Goal: Task Accomplishment & Management: Manage account settings

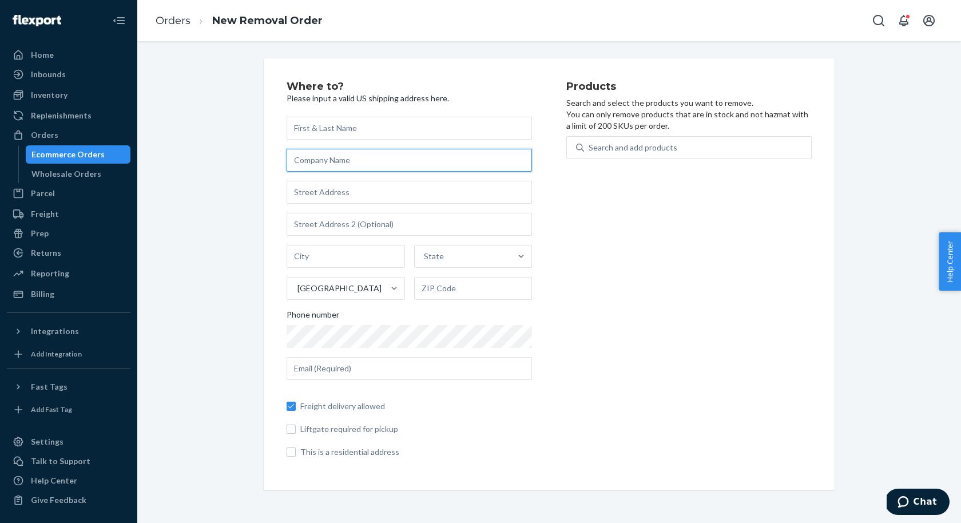
click at [453, 165] on input "text" at bounding box center [409, 160] width 245 height 23
type input "Swing Source / TC Logistics"
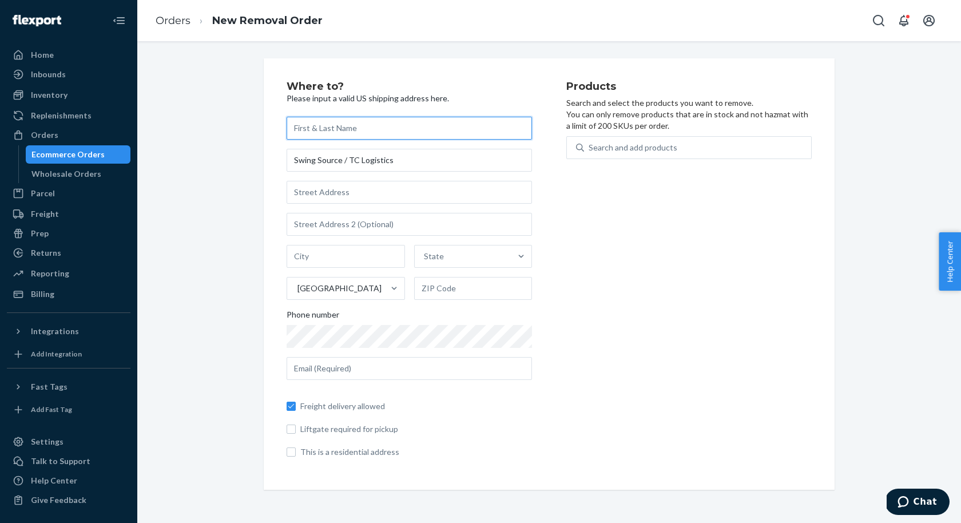
click at [410, 130] on input "text" at bounding box center [409, 128] width 245 height 23
type input "I"
type input "[PERSON_NAME]"
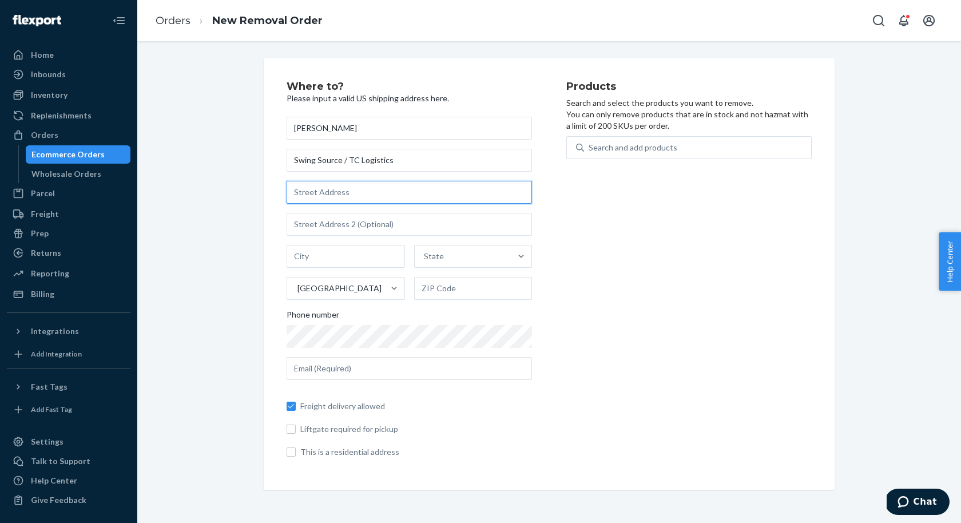
click at [419, 188] on input "text" at bounding box center [409, 192] width 245 height 23
paste input "[STREET_ADDRESS][PERSON_NAME]"
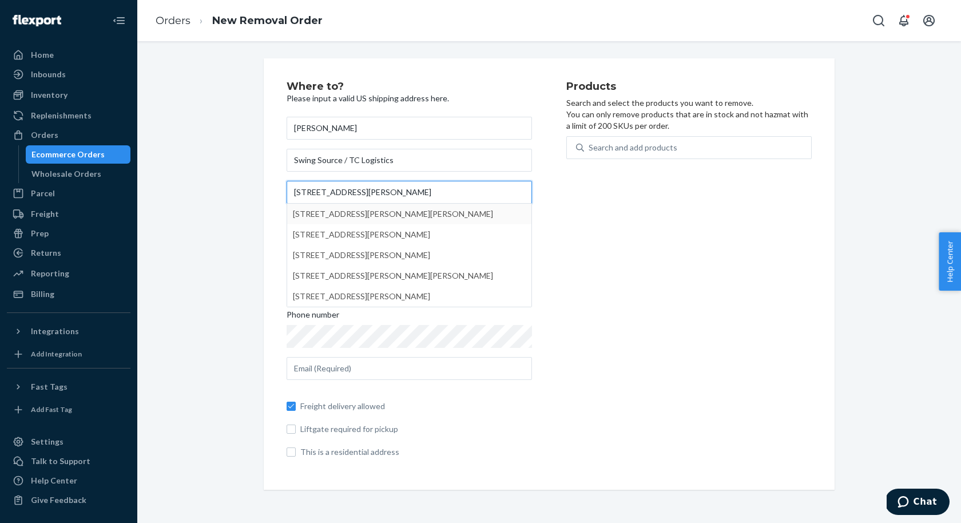
type input "[STREET_ADDRESS][PERSON_NAME]"
type input "[PERSON_NAME]"
type input "18702"
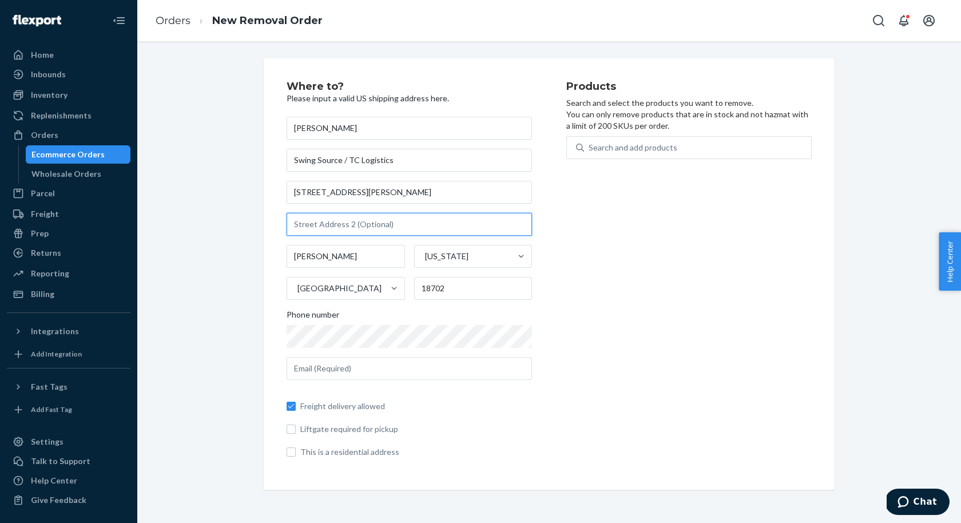
click at [395, 230] on input "text" at bounding box center [409, 224] width 245 height 23
type input "Unit F"
click at [748, 249] on div "Products Search and select the products you want to remove. You can only remove…" at bounding box center [689, 274] width 245 height 386
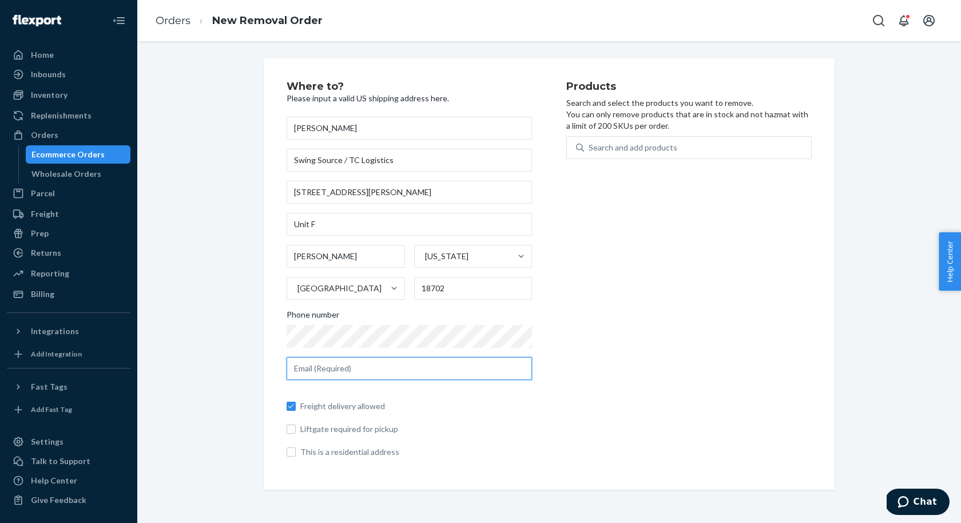
click at [476, 361] on input "text" at bounding box center [409, 368] width 245 height 23
type input "[EMAIL_ADDRESS][DOMAIN_NAME]"
click at [225, 315] on div "Where to? Please input a valid US shipping address here. Kyle Woumn Swing Sourc…" at bounding box center [549, 273] width 807 height 431
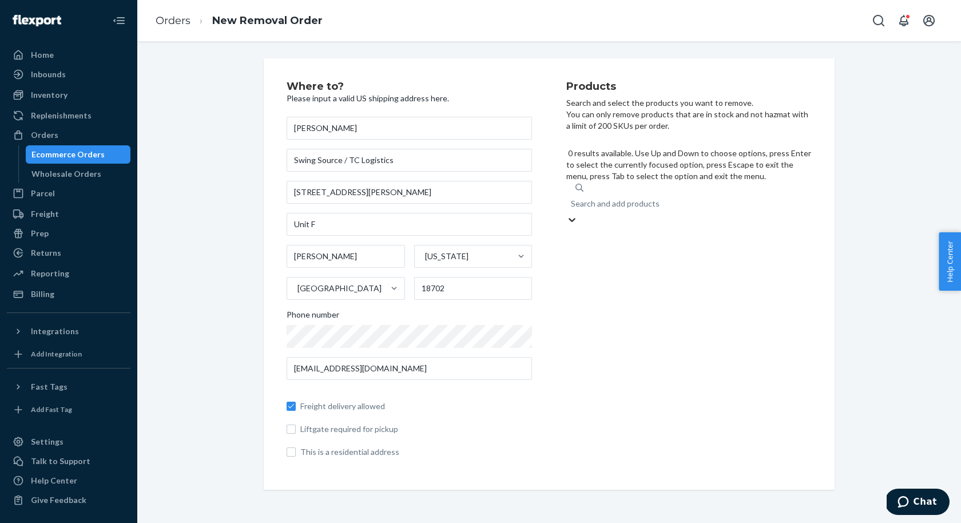
click at [643, 193] on div "Search and add products" at bounding box center [689, 203] width 245 height 21
click at [572, 198] on input "0 results available. Use Up and Down to choose options, press Enter to select t…" at bounding box center [571, 203] width 1 height 11
type input "swing"
type input "s"
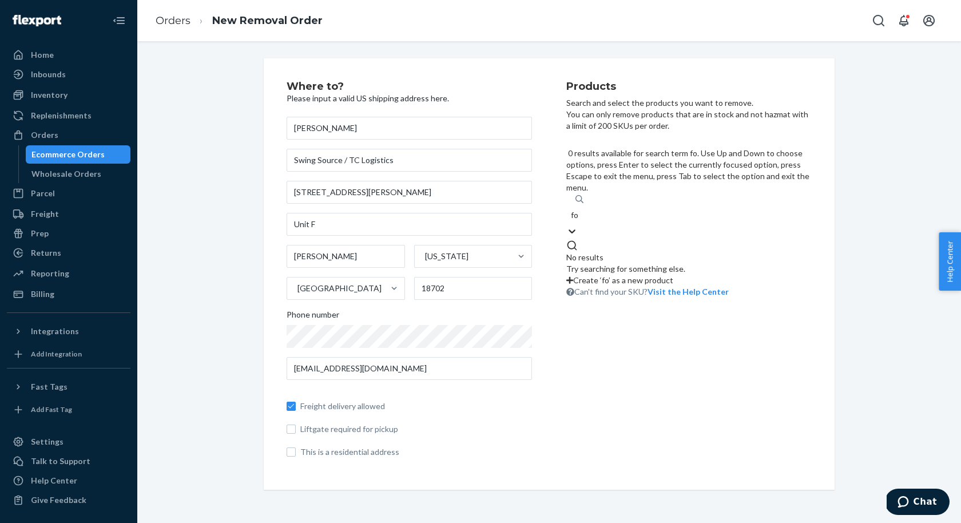
type input "f"
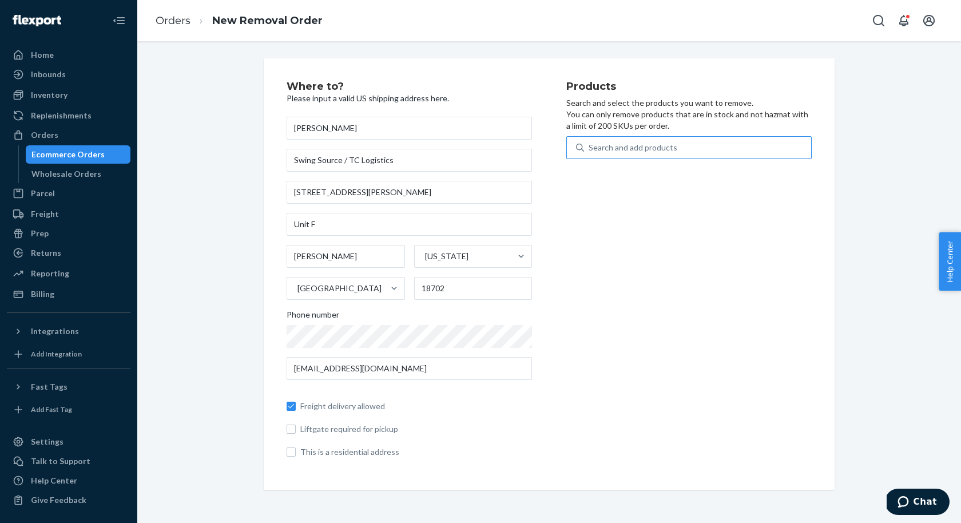
click at [679, 219] on div "Products Search and select the products you want to remove. You can only remove…" at bounding box center [689, 274] width 245 height 386
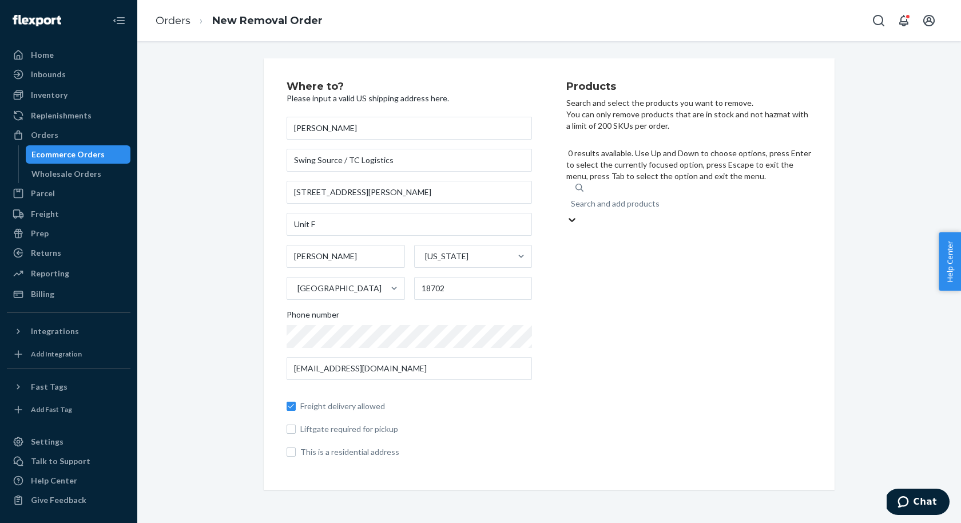
click at [618, 198] on div "Search and add products" at bounding box center [615, 203] width 89 height 11
click at [572, 198] on input "0 results available. Use Up and Down to choose options, press Enter to select t…" at bounding box center [571, 203] width 1 height 11
type input "4"
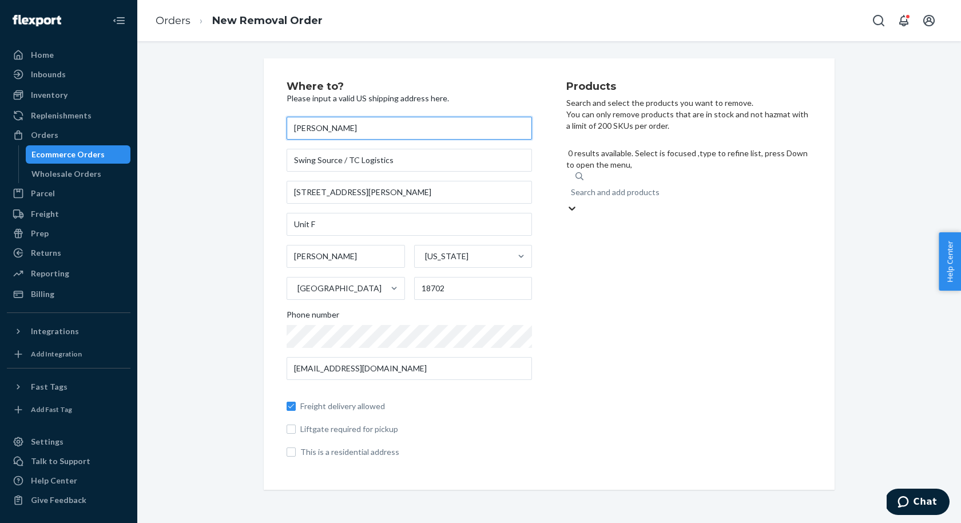
click at [316, 121] on input "[PERSON_NAME]" at bounding box center [409, 128] width 245 height 23
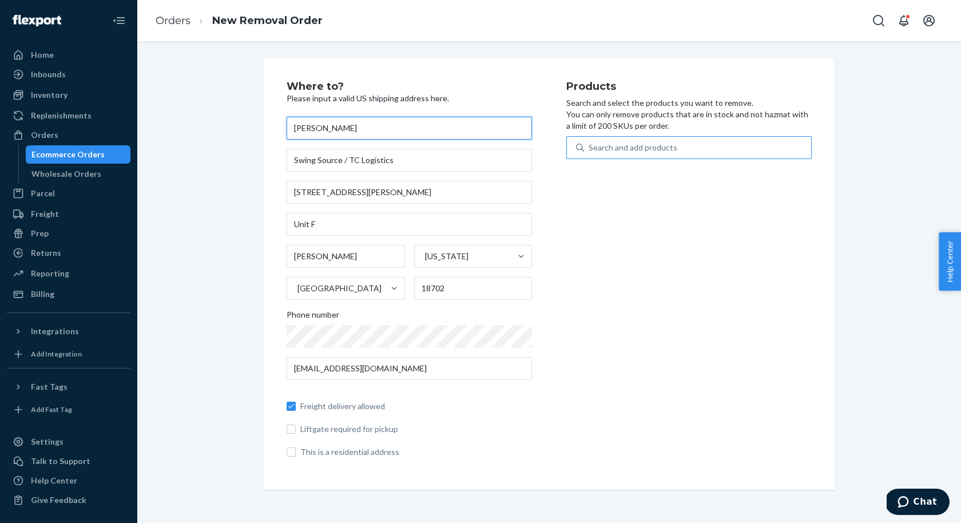
click at [316, 121] on input "[PERSON_NAME]" at bounding box center [409, 128] width 245 height 23
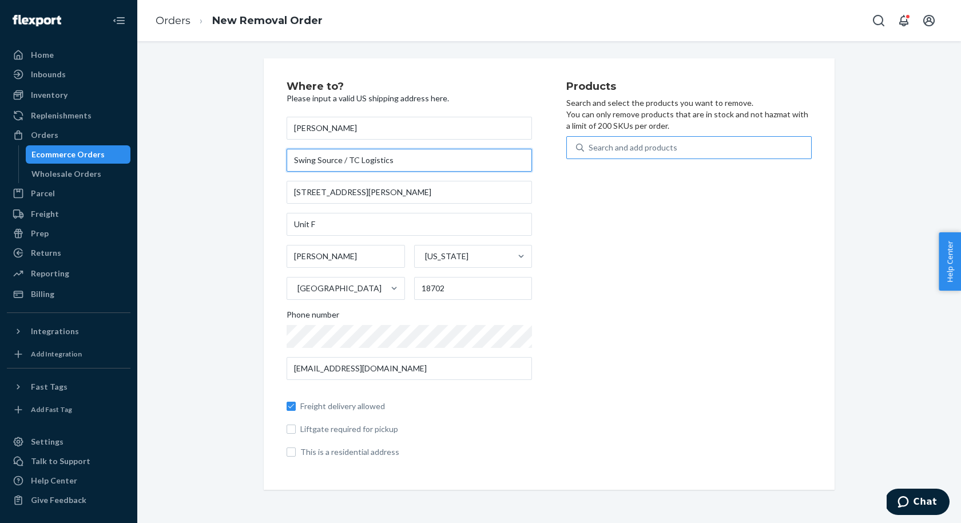
click at [388, 168] on input "Swing Source / TC Logistics" at bounding box center [409, 160] width 245 height 23
click at [448, 193] on input "[STREET_ADDRESS][PERSON_NAME]" at bounding box center [409, 192] width 245 height 23
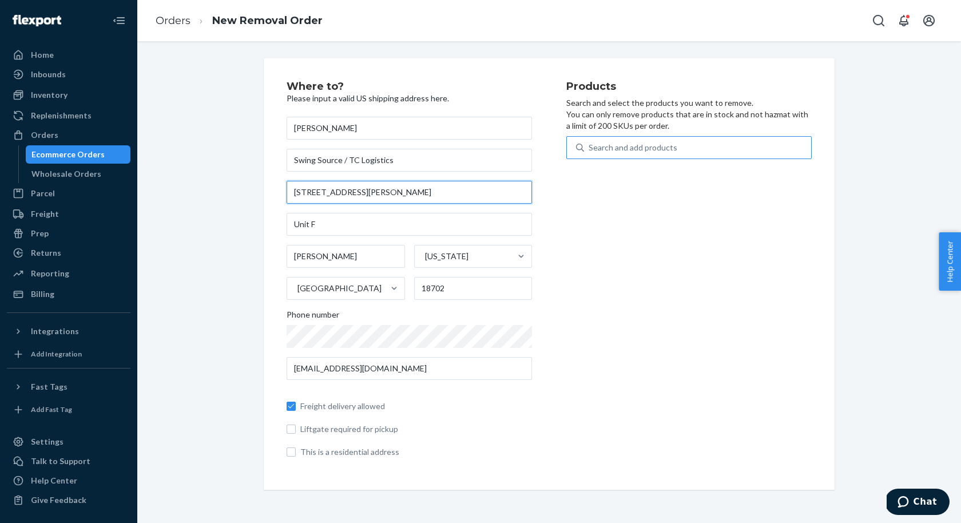
click at [448, 193] on input "[STREET_ADDRESS][PERSON_NAME]" at bounding box center [409, 192] width 245 height 23
click at [94, 170] on div "Wholesale Orders" at bounding box center [66, 173] width 70 height 11
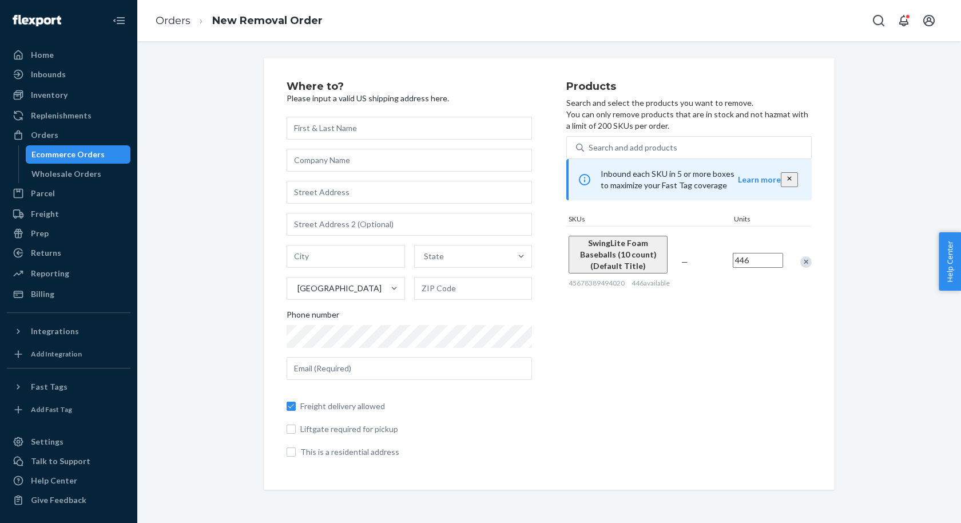
click at [753, 263] on input "446" at bounding box center [758, 260] width 50 height 15
click at [398, 133] on input "text" at bounding box center [409, 128] width 245 height 23
type input "[PERSON_NAME]"
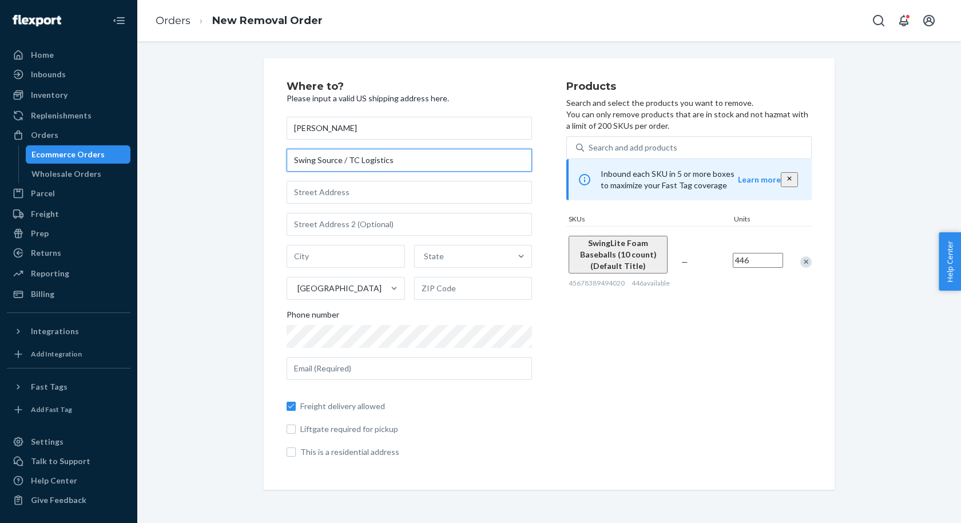
type input "Swing Source / TC Logistics"
click at [381, 192] on input "text" at bounding box center [409, 192] width 245 height 23
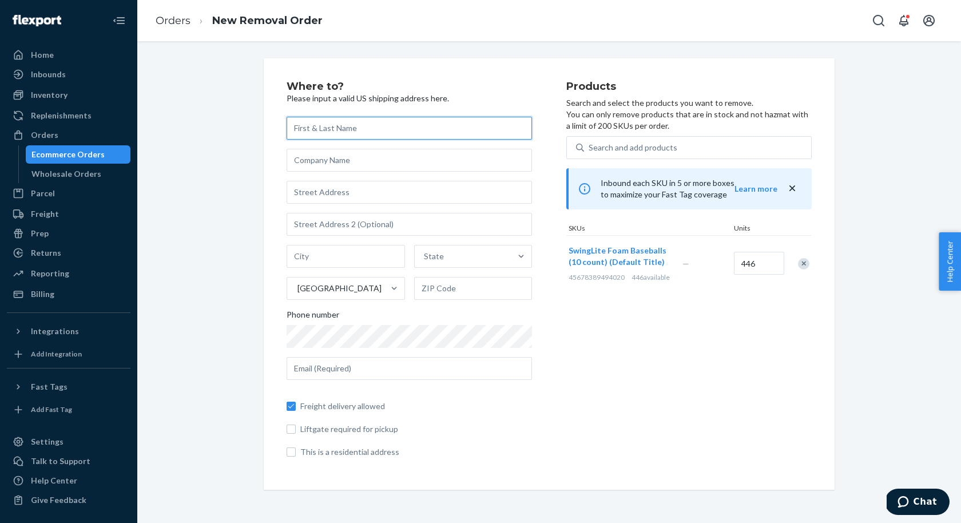
paste input "[PERSON_NAME]"
type input "[PERSON_NAME]"
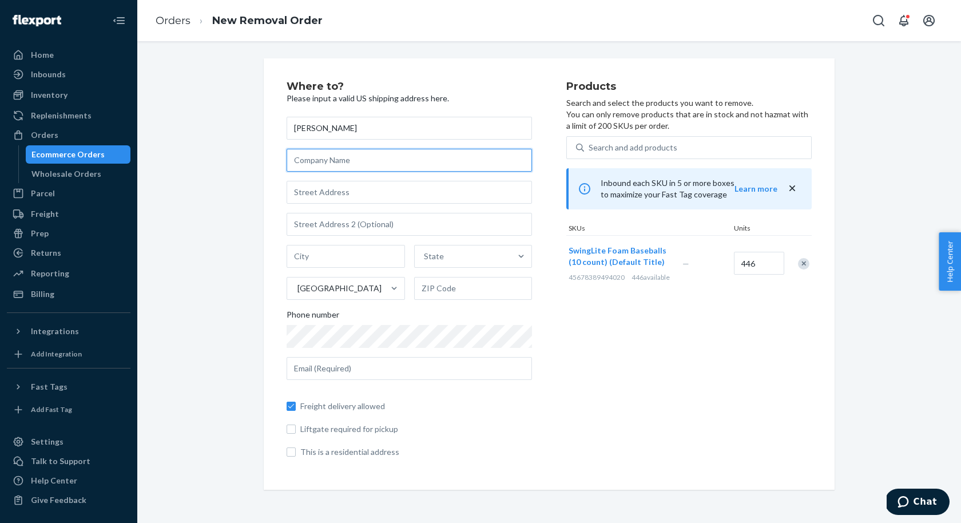
click at [384, 167] on input "text" at bounding box center [409, 160] width 245 height 23
paste input "Swing Source / TC Logistics"
type input "Swing Source / TC Logistics"
click at [416, 197] on input "text" at bounding box center [409, 192] width 245 height 23
paste input "[STREET_ADDRESS][PERSON_NAME]"
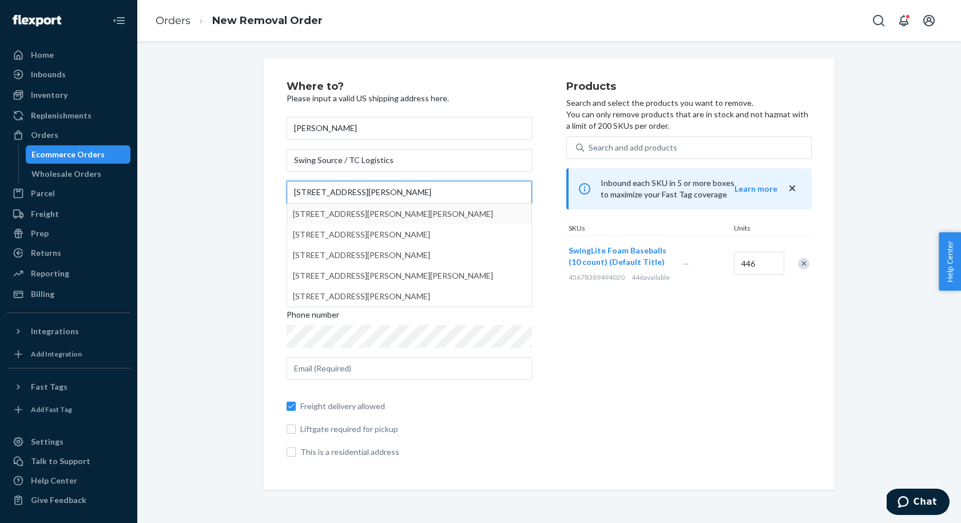
type input "[STREET_ADDRESS][PERSON_NAME]"
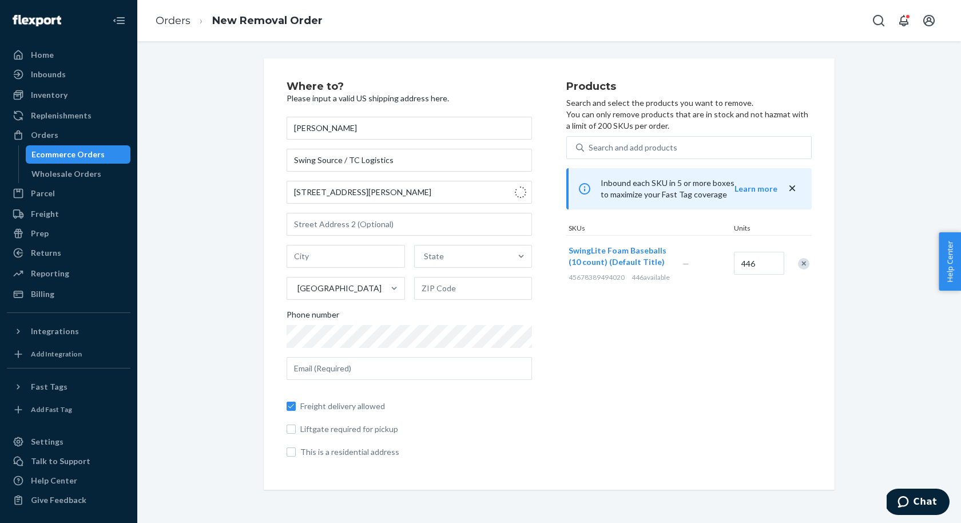
type input "[PERSON_NAME]"
type input "18702"
click at [432, 228] on input "text" at bounding box center [409, 224] width 245 height 23
type input "Unit F"
click at [669, 384] on div "Products Search and select the products you want to remove. You can only remove…" at bounding box center [689, 274] width 245 height 386
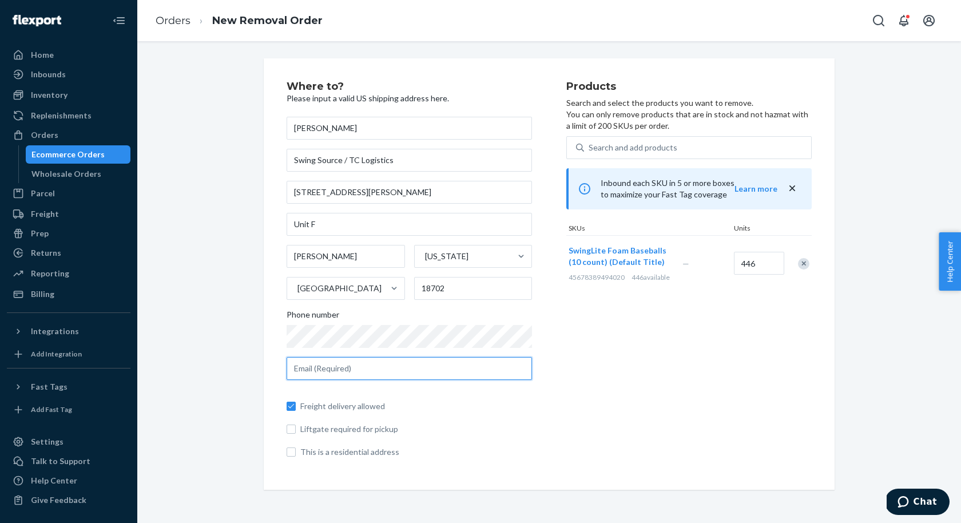
click at [445, 369] on input "text" at bounding box center [409, 368] width 245 height 23
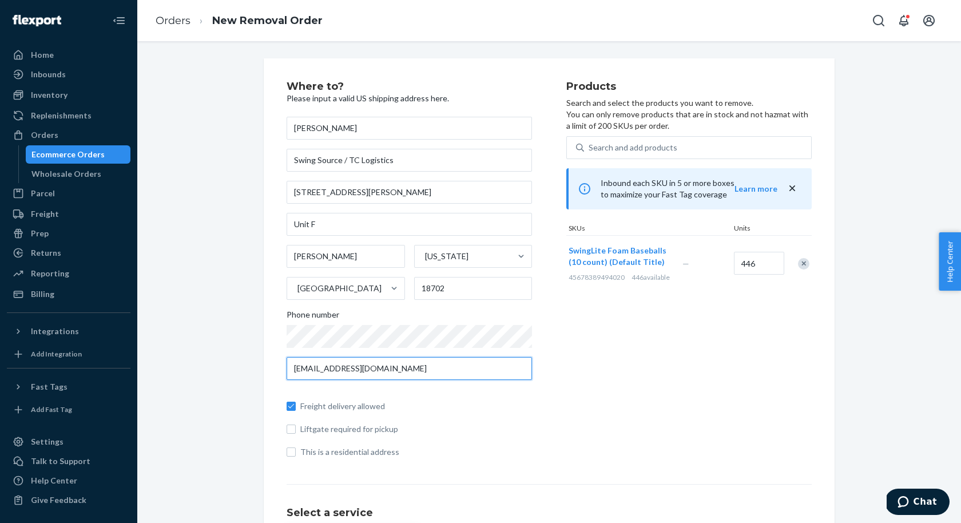
type input "[EMAIL_ADDRESS][DOMAIN_NAME]"
click at [885, 212] on div "Where to? Please input a valid US shipping address here. [PERSON_NAME] Swing So…" at bounding box center [549, 407] width 807 height 698
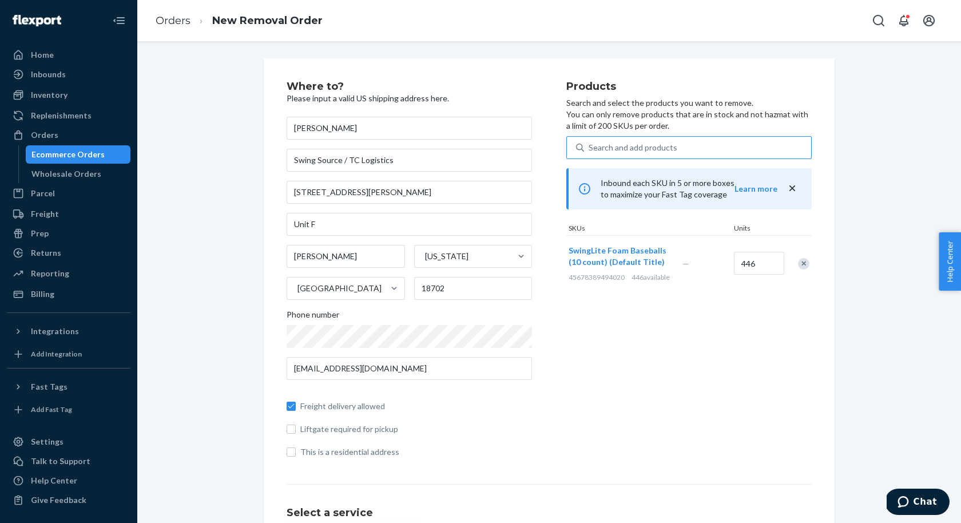
click at [751, 155] on div "Search and add products" at bounding box center [697, 147] width 227 height 21
click at [590, 153] on input "Search and add products" at bounding box center [589, 147] width 1 height 11
type input "sw"
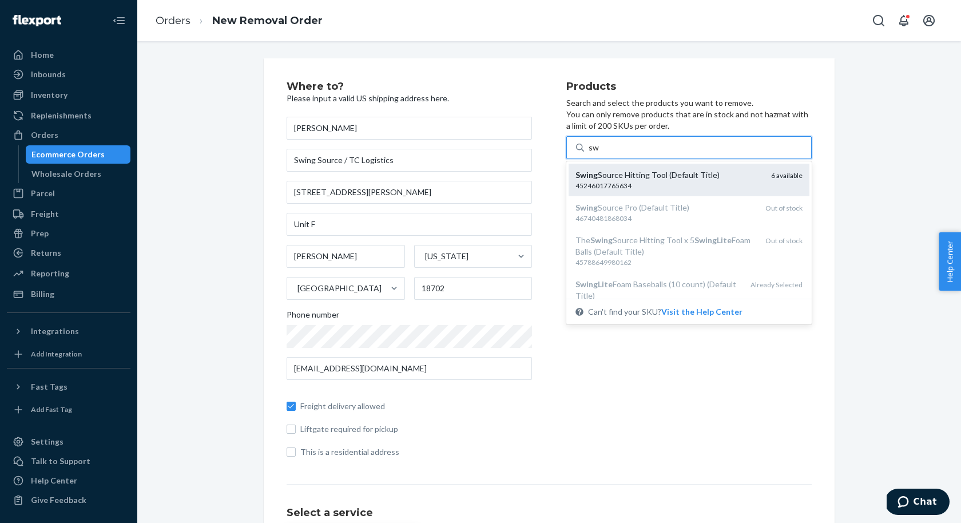
click at [708, 184] on div "45246017765634" at bounding box center [669, 186] width 187 height 10
click at [600, 153] on input "sw" at bounding box center [594, 147] width 11 height 11
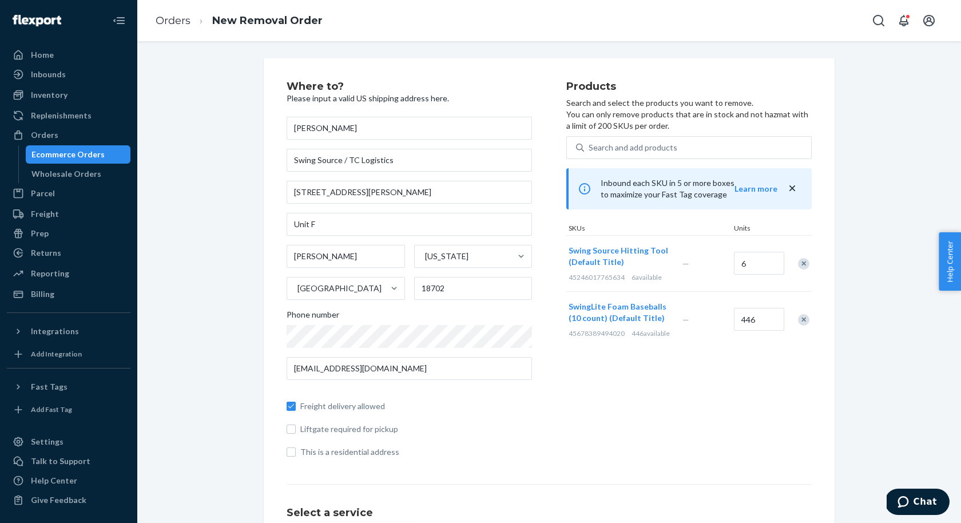
click at [801, 264] on div "Remove Item" at bounding box center [803, 263] width 11 height 11
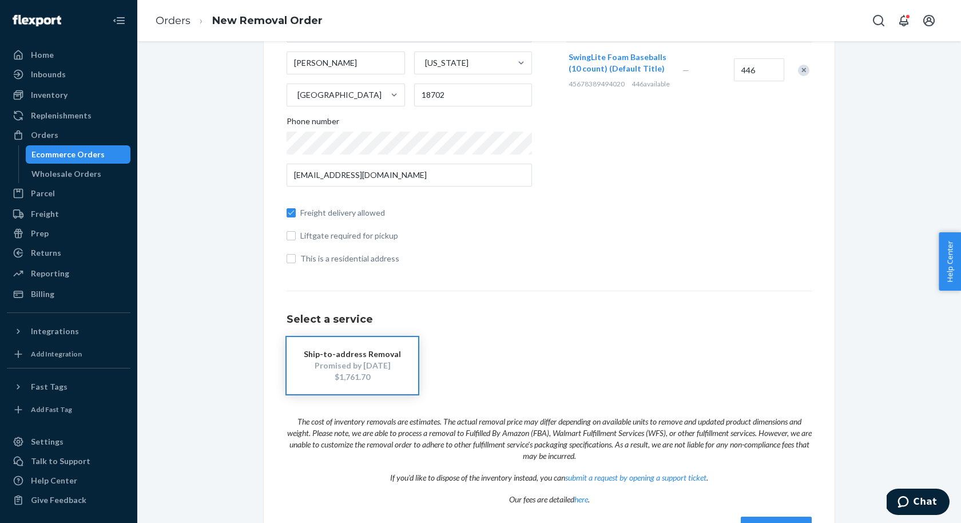
scroll to position [232, 0]
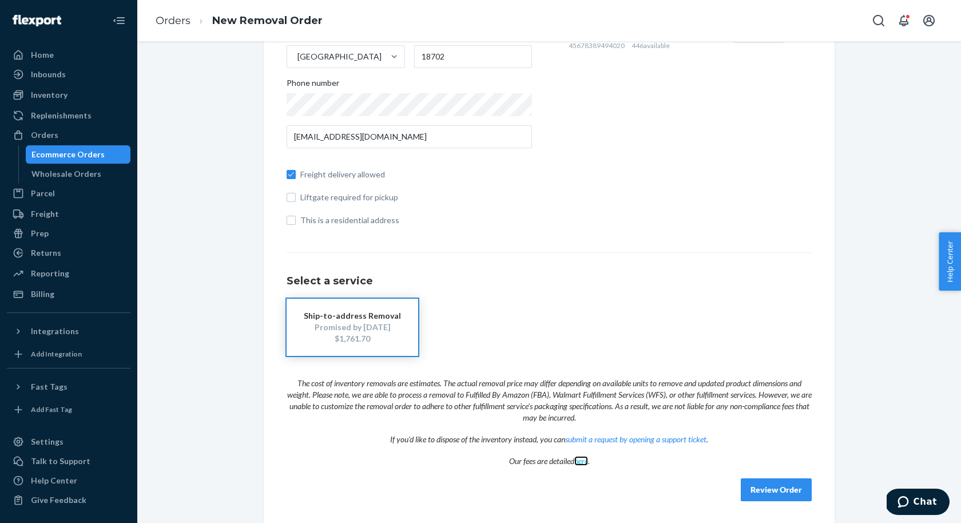
click at [584, 457] on link "here" at bounding box center [582, 461] width 14 height 10
click at [930, 512] on button "Chat" at bounding box center [917, 502] width 65 height 26
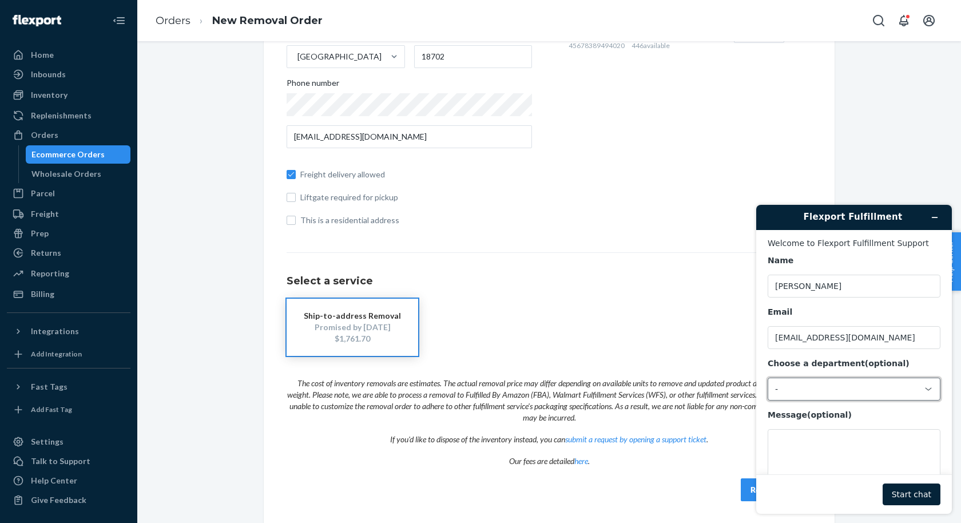
click at [868, 382] on div "-" at bounding box center [854, 389] width 173 height 23
click at [842, 433] on li "Messaging (Chat Team)" at bounding box center [853, 436] width 168 height 21
click at [833, 446] on textarea "Message (optional)" at bounding box center [854, 461] width 173 height 64
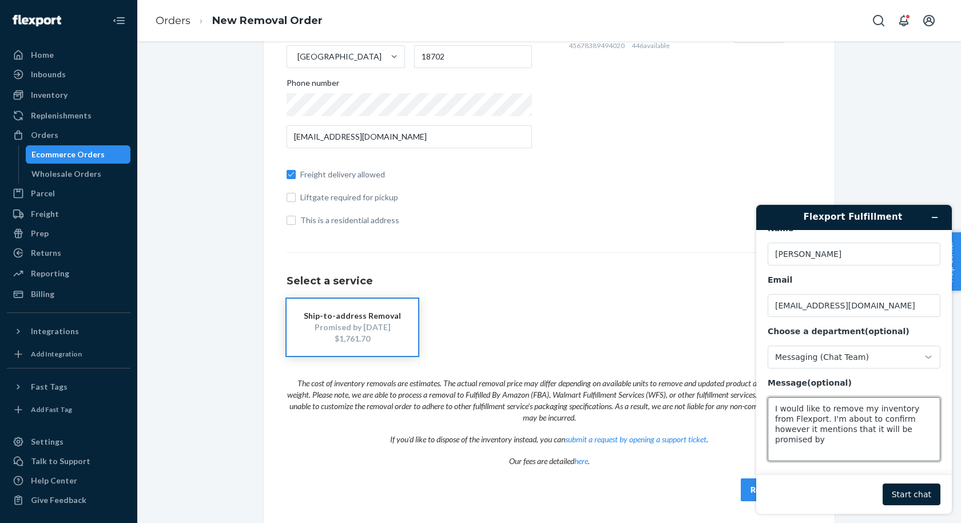
drag, startPoint x: 920, startPoint y: 425, endPoint x: 810, endPoint y: 418, distance: 110.1
click at [810, 418] on textarea "I would like to remove my inventory from Flexport. I'm about to confirm however…" at bounding box center [854, 429] width 173 height 64
type textarea "I would like to remove my inventory from Flexport. It's showing my inventory wi…"
click at [917, 489] on button "Start chat" at bounding box center [912, 495] width 58 height 22
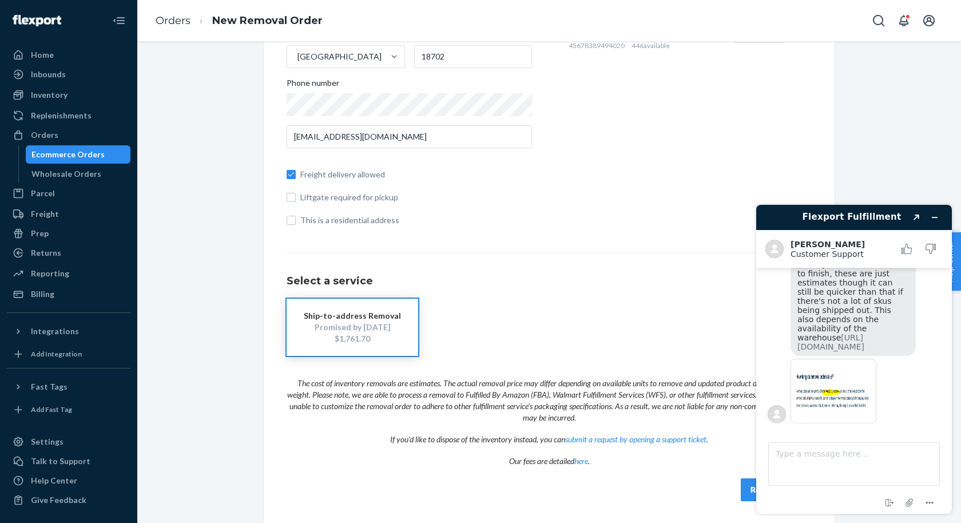
scroll to position [219, 0]
click at [825, 397] on img at bounding box center [834, 391] width 86 height 65
click at [846, 456] on textarea "Type a message here..." at bounding box center [855, 463] width 172 height 43
drag, startPoint x: 931, startPoint y: 452, endPoint x: 842, endPoint y: 457, distance: 88.8
click at [842, 457] on textarea "Got it, thank you. Hopefully it's sooner" at bounding box center [855, 463] width 172 height 43
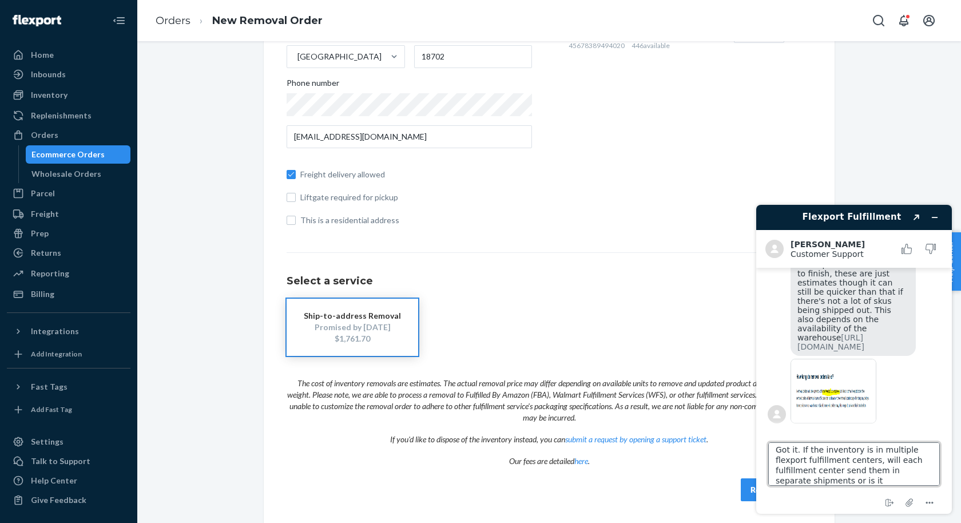
scroll to position [14, 0]
type textarea "Got it. If the inventory is in multiple flexport fulfillment centers, will each…"
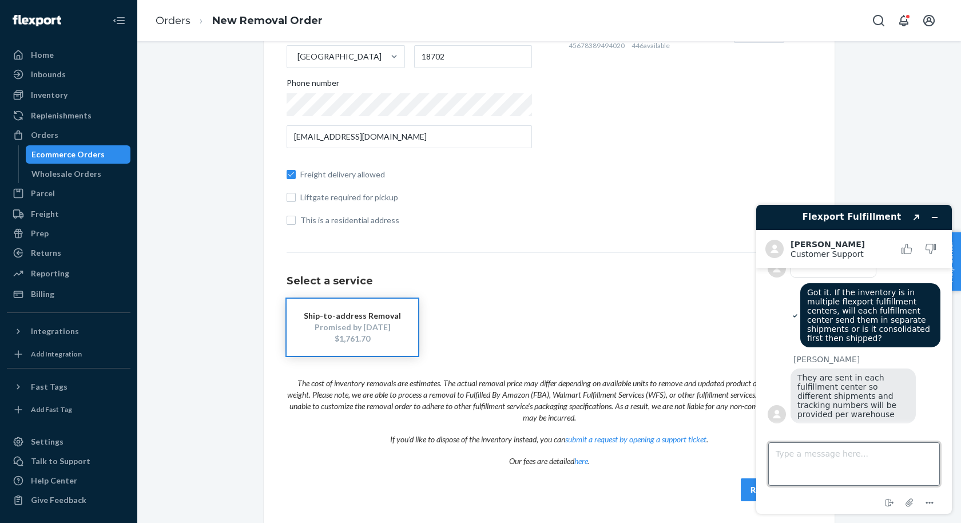
scroll to position [367, 0]
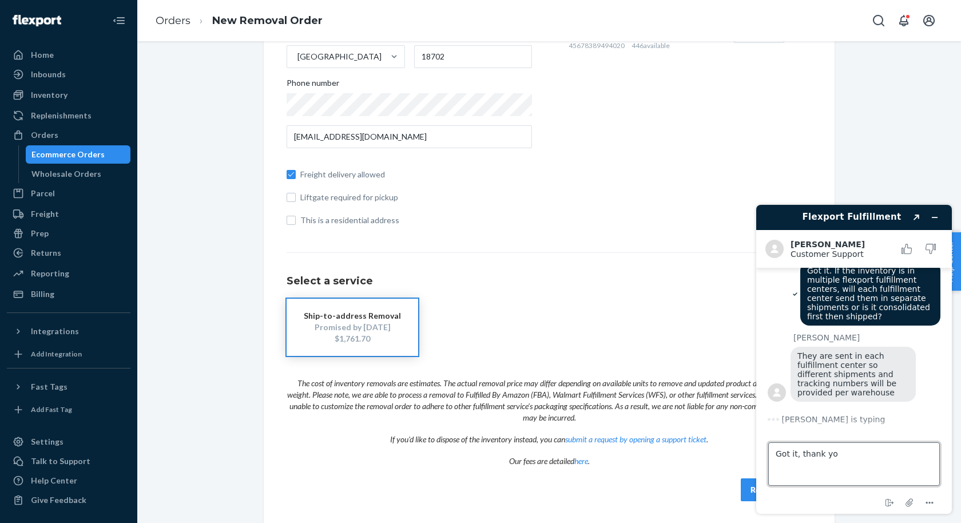
type textarea "Got it, thank you"
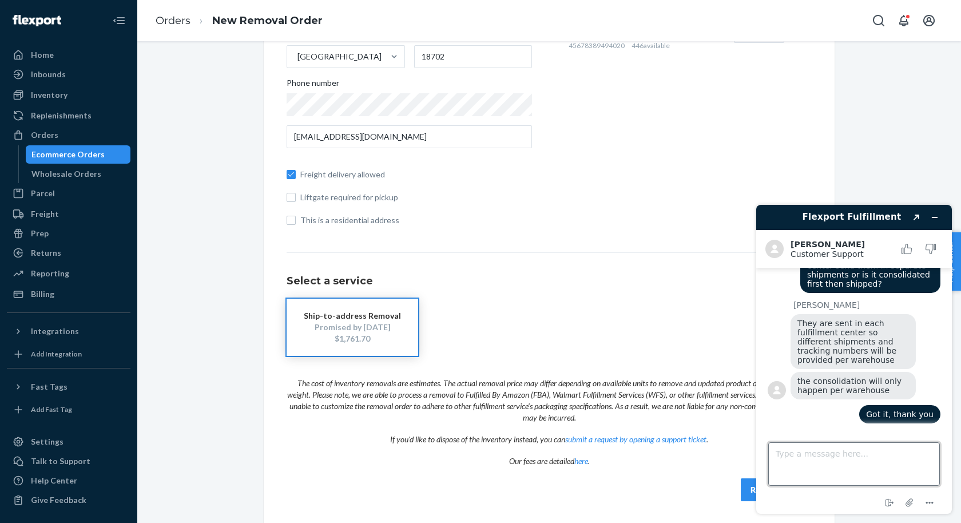
scroll to position [419, 0]
type textarea "That's all my questions"
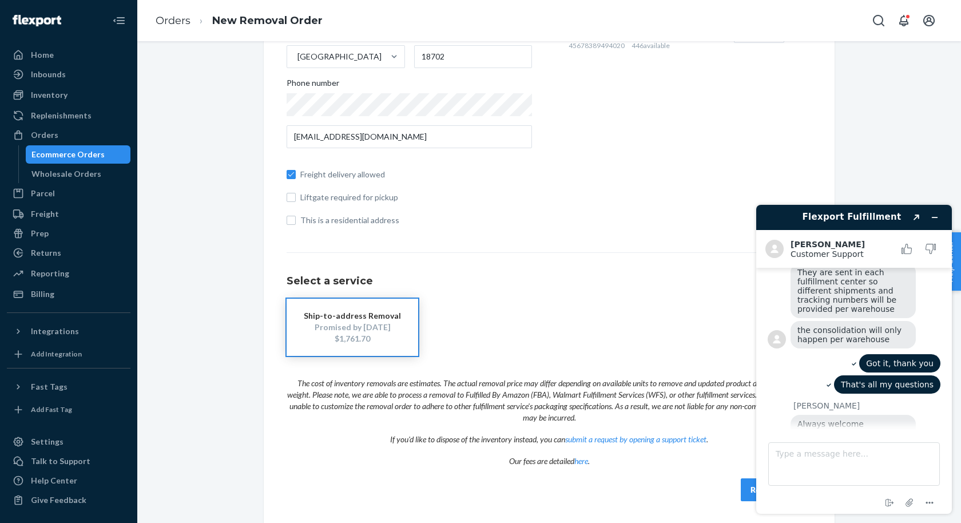
scroll to position [535, 0]
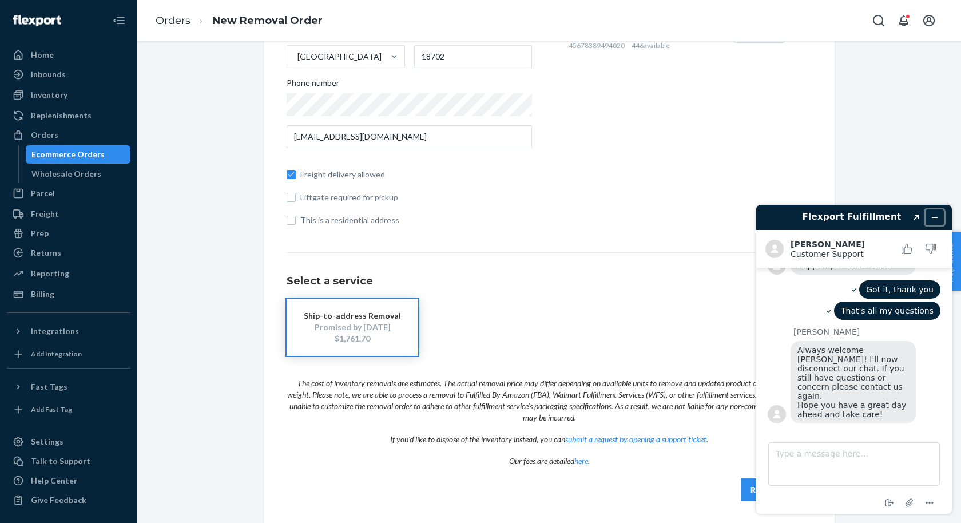
click at [937, 218] on icon "Minimize widget" at bounding box center [935, 217] width 8 height 8
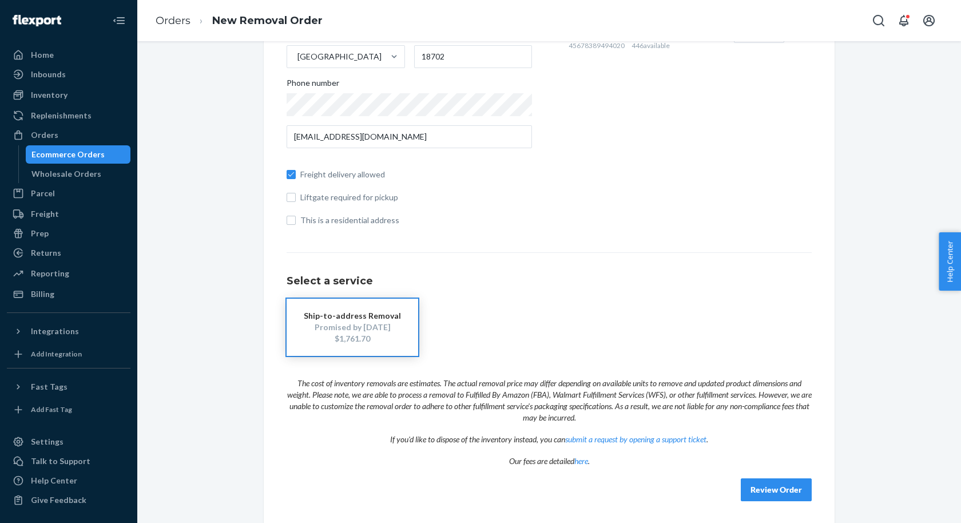
click at [937, 218] on div "Where to? Please input a valid US shipping address here. [PERSON_NAME] Swing So…" at bounding box center [549, 176] width 807 height 698
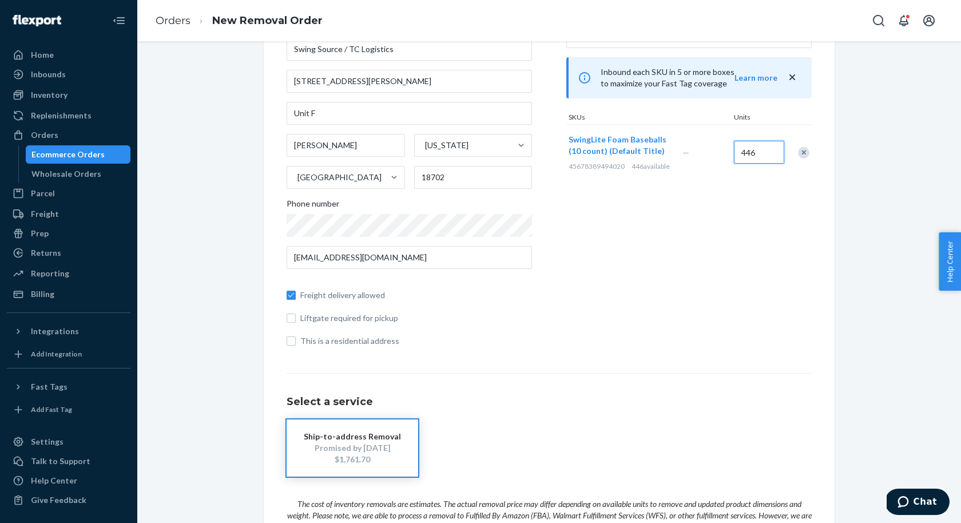
click at [753, 154] on input "446" at bounding box center [759, 152] width 50 height 23
click at [765, 156] on input "446" at bounding box center [759, 152] width 50 height 23
click at [746, 152] on input "446" at bounding box center [759, 152] width 50 height 23
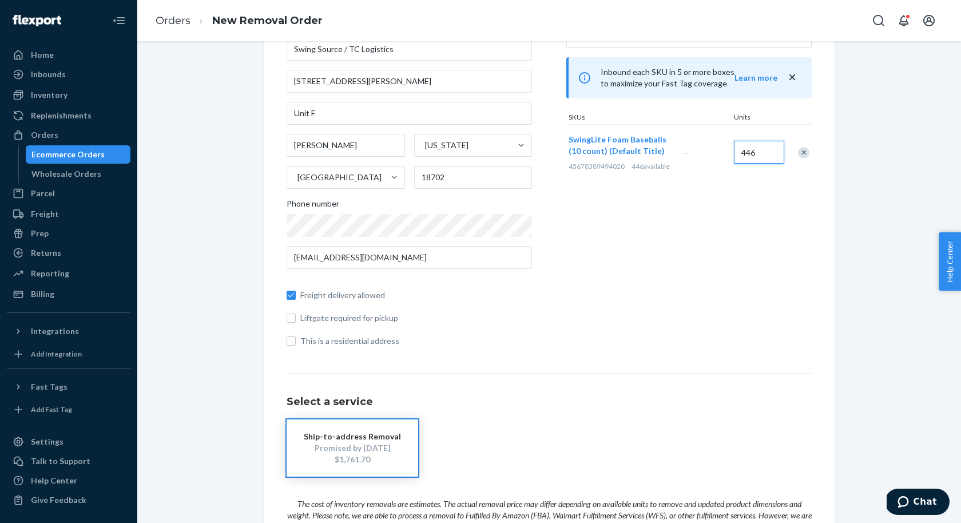
click at [746, 152] on input "446" at bounding box center [759, 152] width 50 height 23
click at [908, 282] on div "Where to? Please input a valid US shipping address here. [PERSON_NAME] Swing So…" at bounding box center [549, 296] width 807 height 698
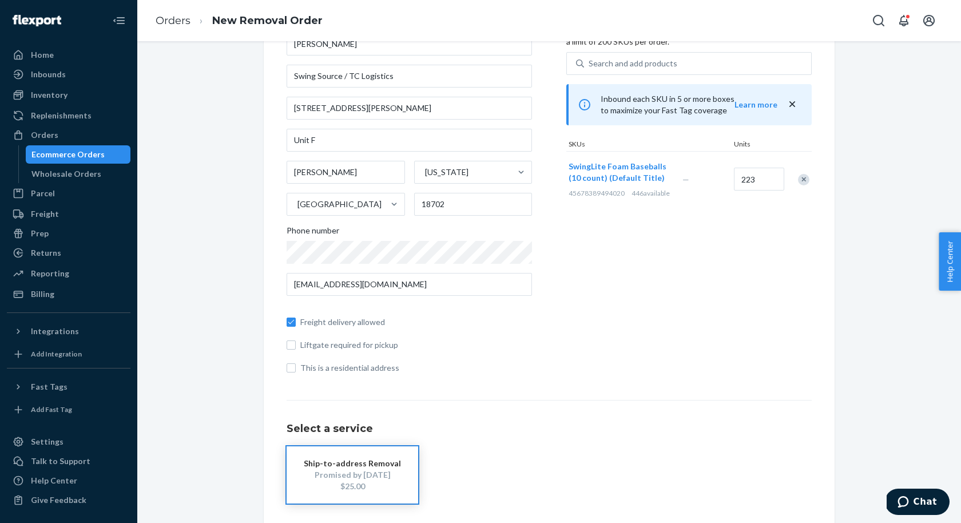
scroll to position [77, 0]
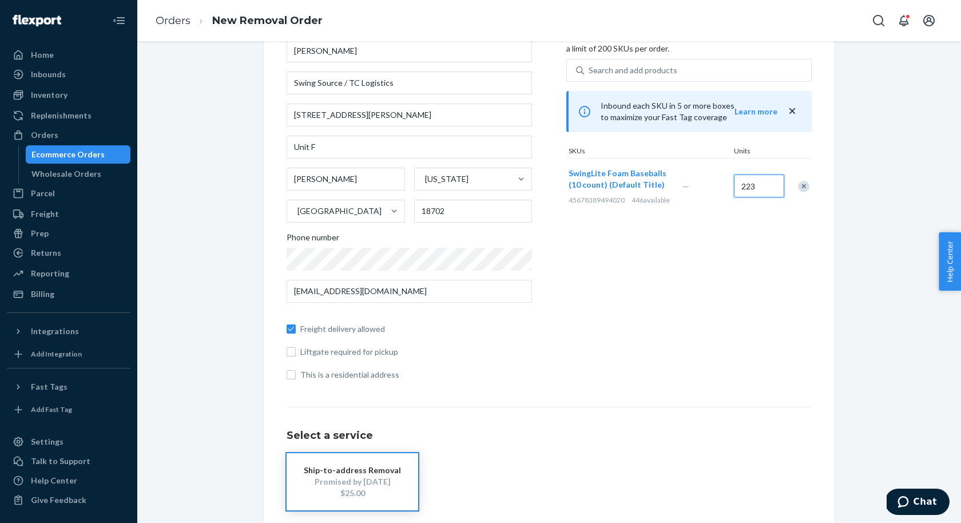
click at [753, 189] on input "223" at bounding box center [759, 186] width 50 height 23
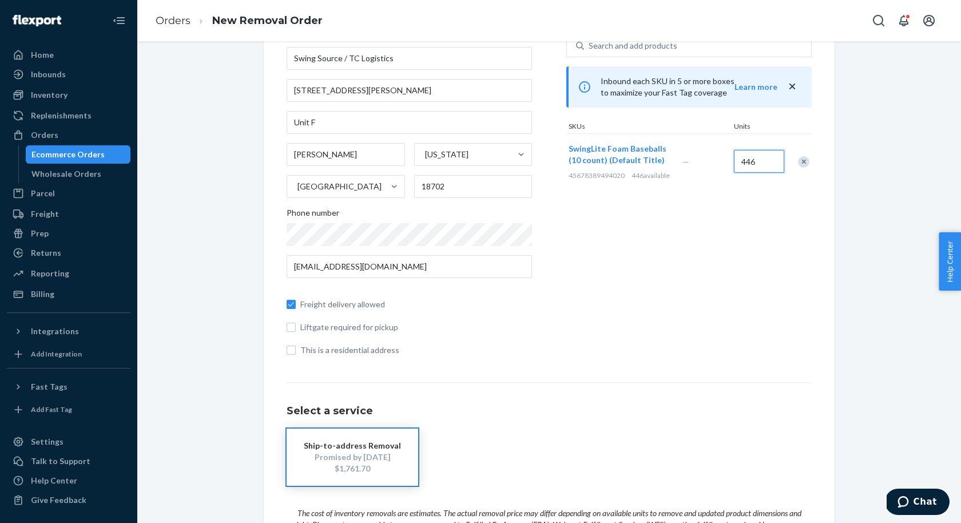
scroll to position [103, 0]
click at [762, 166] on input "446" at bounding box center [759, 160] width 50 height 23
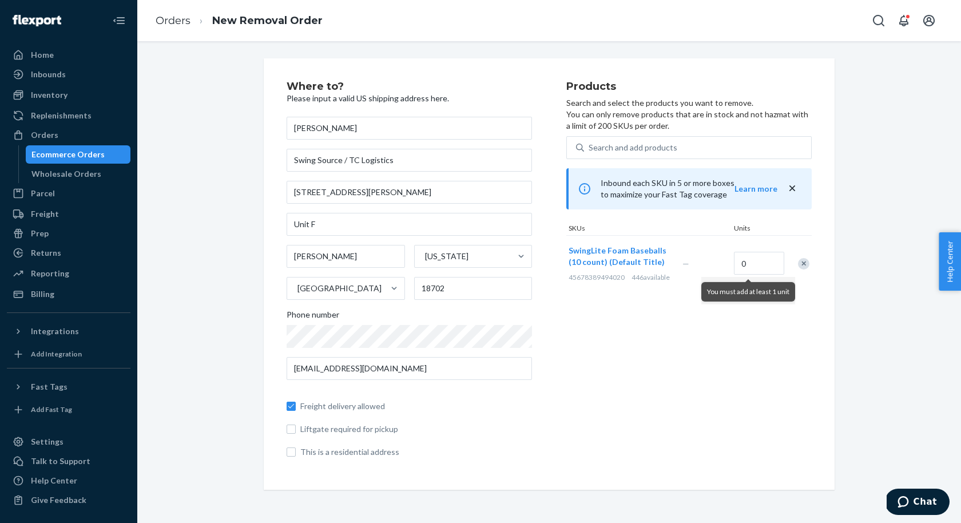
click at [855, 255] on div "Where to? Please input a valid US shipping address here. [PERSON_NAME] Swing So…" at bounding box center [549, 273] width 807 height 431
click at [765, 341] on div "Products Search and select the products you want to remove. You can only remove…" at bounding box center [689, 274] width 245 height 386
click at [754, 271] on input "0" at bounding box center [759, 263] width 50 height 23
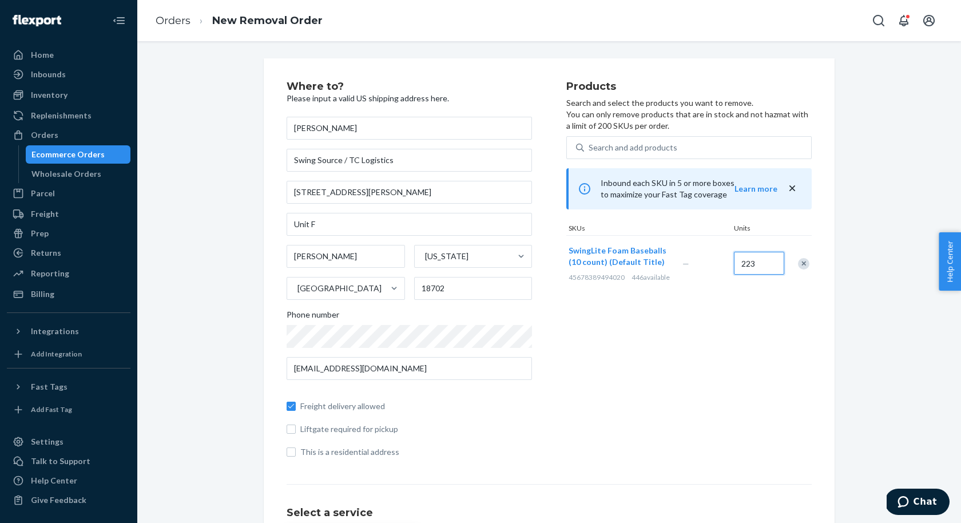
type input "223"
click at [776, 334] on div "Products Search and select the products you want to remove. You can only remove…" at bounding box center [689, 274] width 245 height 386
click at [47, 102] on div "Inventory" at bounding box center [68, 95] width 121 height 16
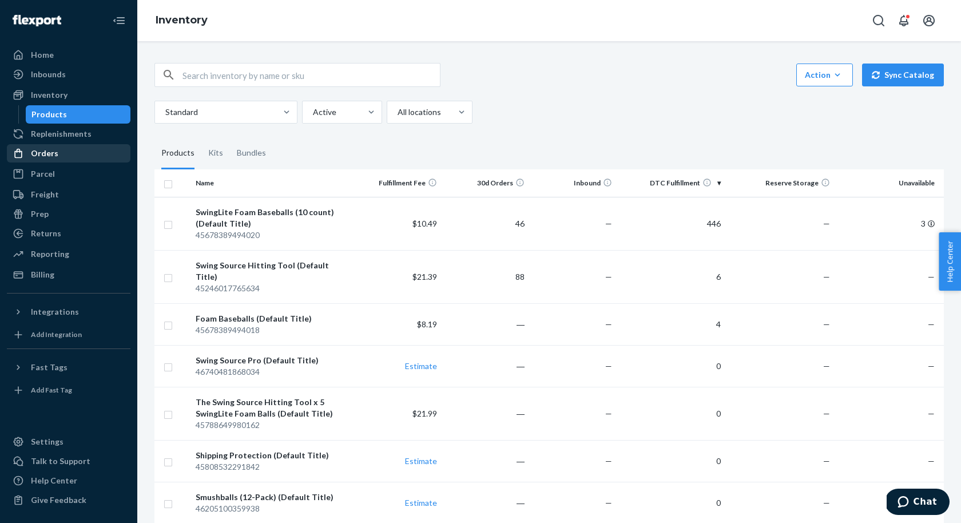
click at [43, 151] on div "Orders" at bounding box center [44, 153] width 27 height 11
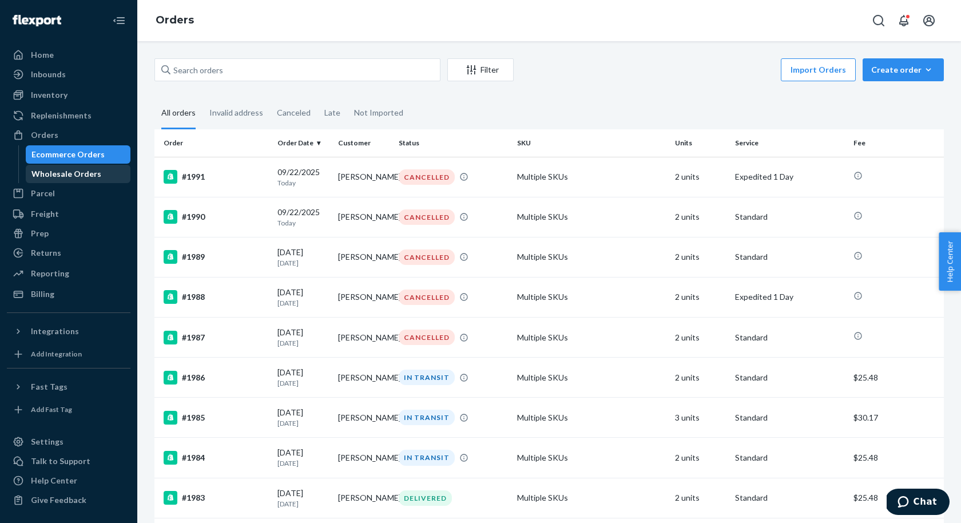
click at [62, 176] on div "Wholesale Orders" at bounding box center [66, 173] width 70 height 11
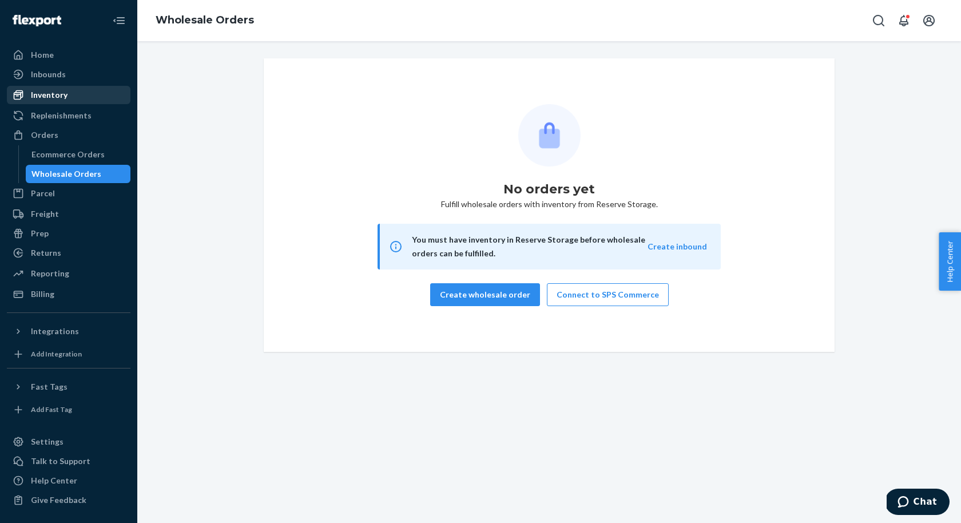
click at [56, 94] on div "Inventory" at bounding box center [49, 94] width 37 height 11
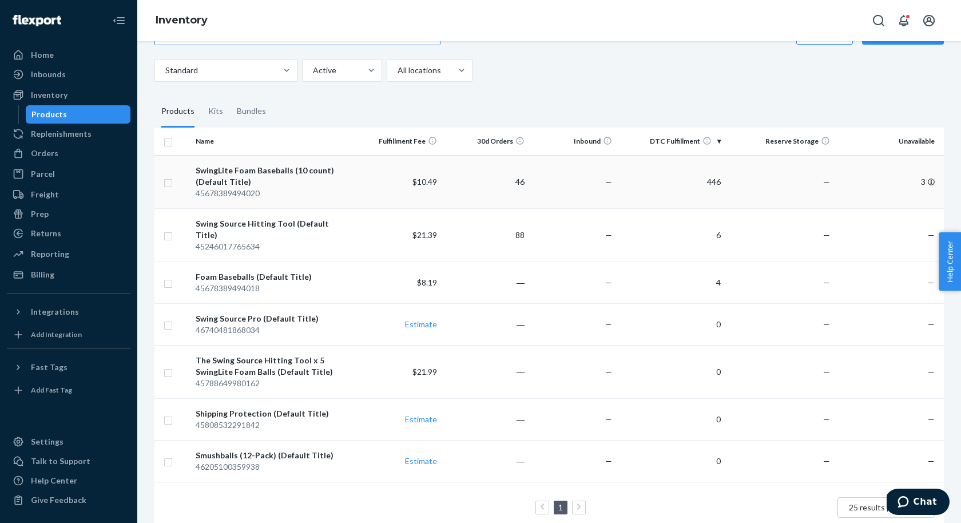
scroll to position [49, 0]
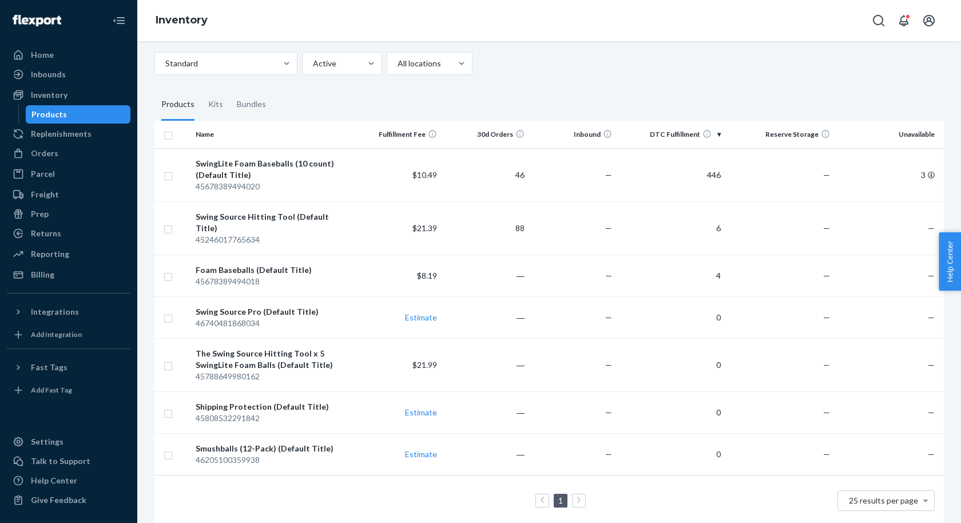
click at [608, 74] on div "Standard Active All locations" at bounding box center [545, 63] width 781 height 23
